Goal: Check status: Check status

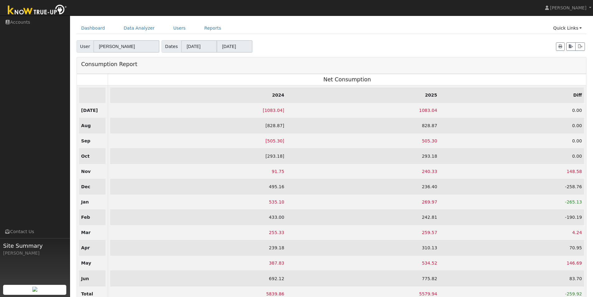
scroll to position [39, 0]
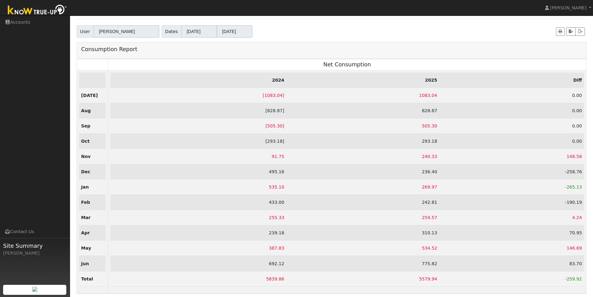
drag, startPoint x: 339, startPoint y: 30, endPoint x: 335, endPoint y: 25, distance: 5.8
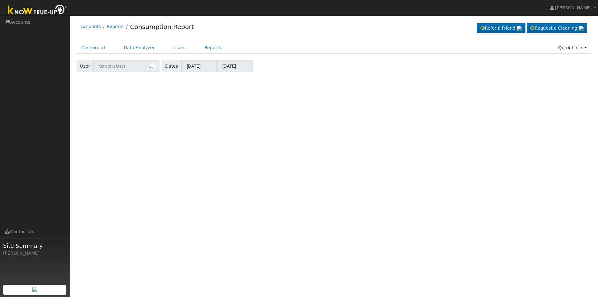
type input "Ruth Vickers"
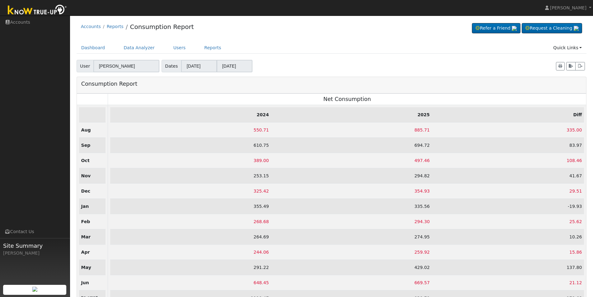
click at [359, 224] on td "294.30" at bounding box center [351, 221] width 161 height 15
